Goal: Task Accomplishment & Management: Manage account settings

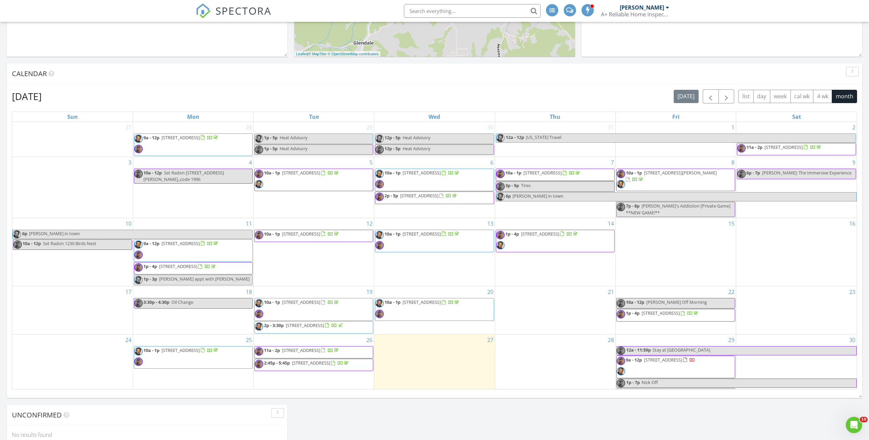
scroll to position [239, 0]
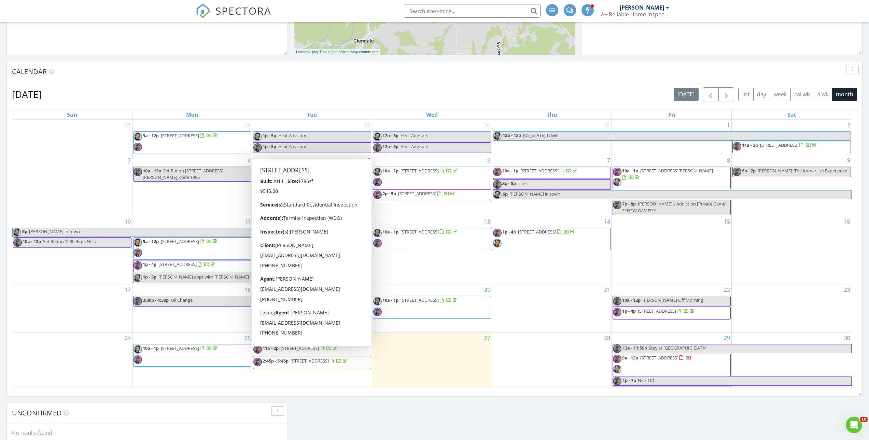
click at [298, 351] on span "1820 Riverview Cir, Sevierville 37862" at bounding box center [300, 348] width 38 height 6
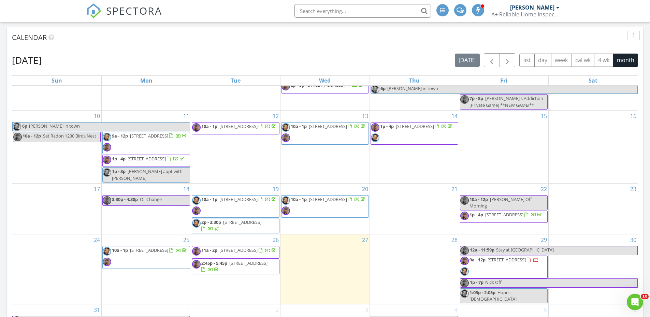
scroll to position [75, 0]
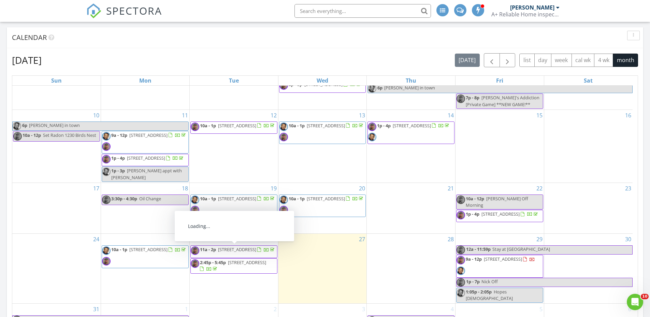
click at [270, 253] on div at bounding box center [272, 250] width 5 height 5
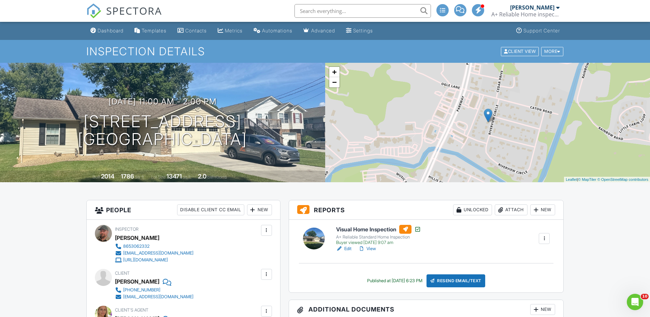
click at [378, 248] on div "Edit View" at bounding box center [378, 248] width 85 height 7
click at [375, 248] on link "View" at bounding box center [367, 248] width 18 height 7
